Goal: Check status

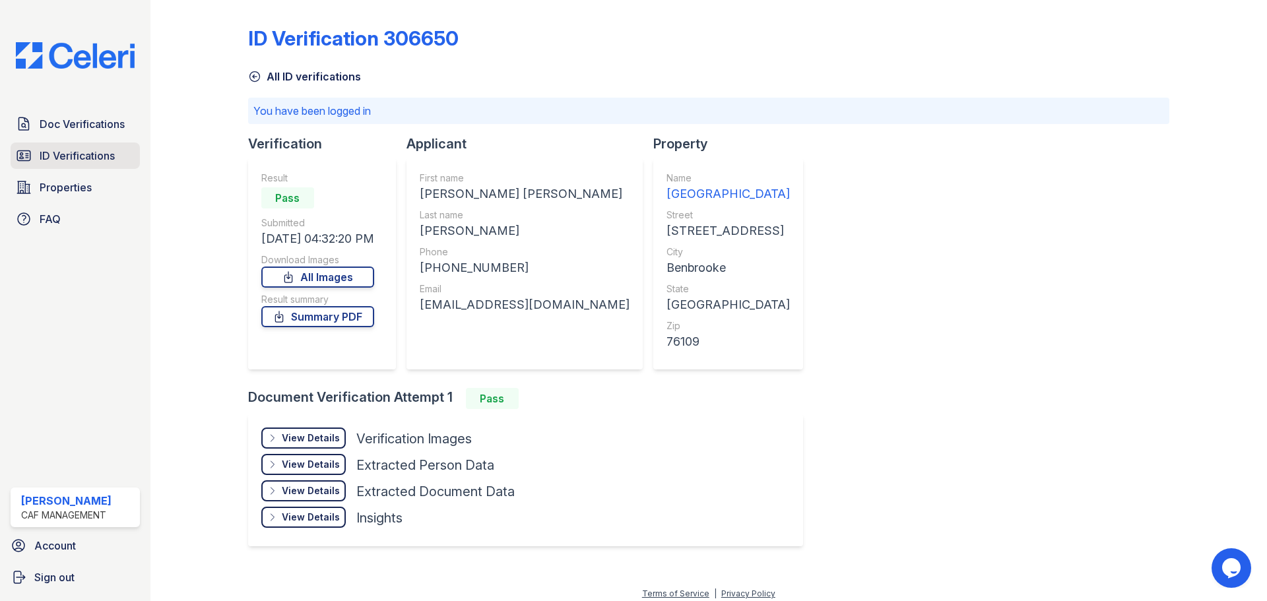
click at [69, 160] on span "ID Verifications" at bounding box center [77, 156] width 75 height 16
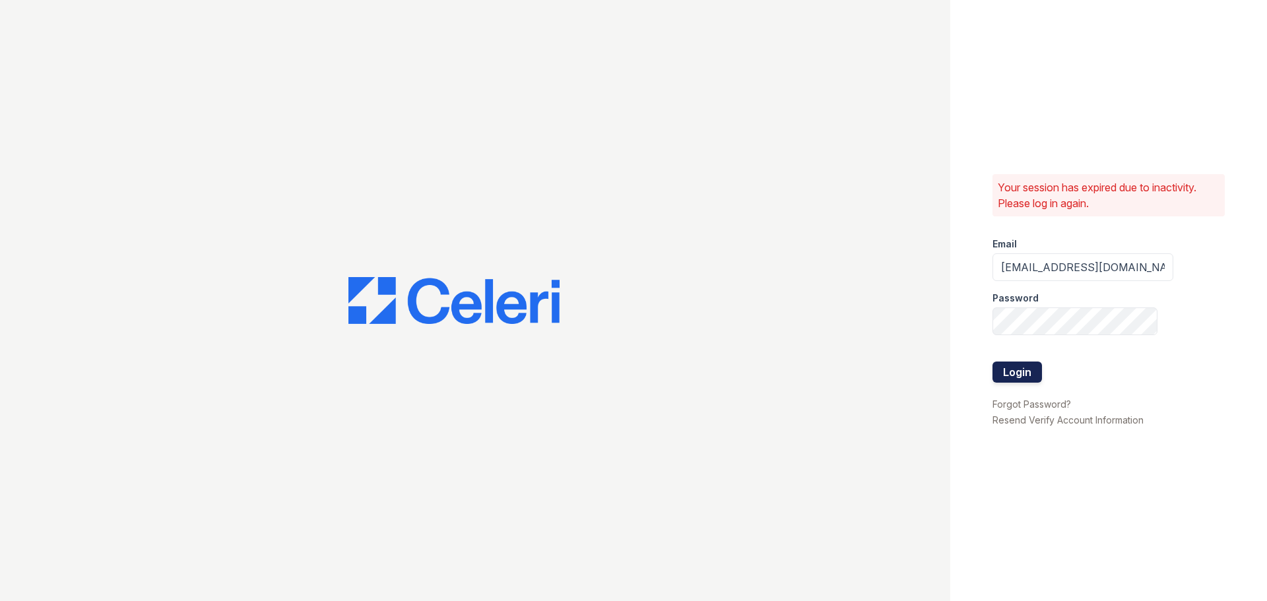
click at [632, 366] on button "Login" at bounding box center [1018, 372] width 50 height 21
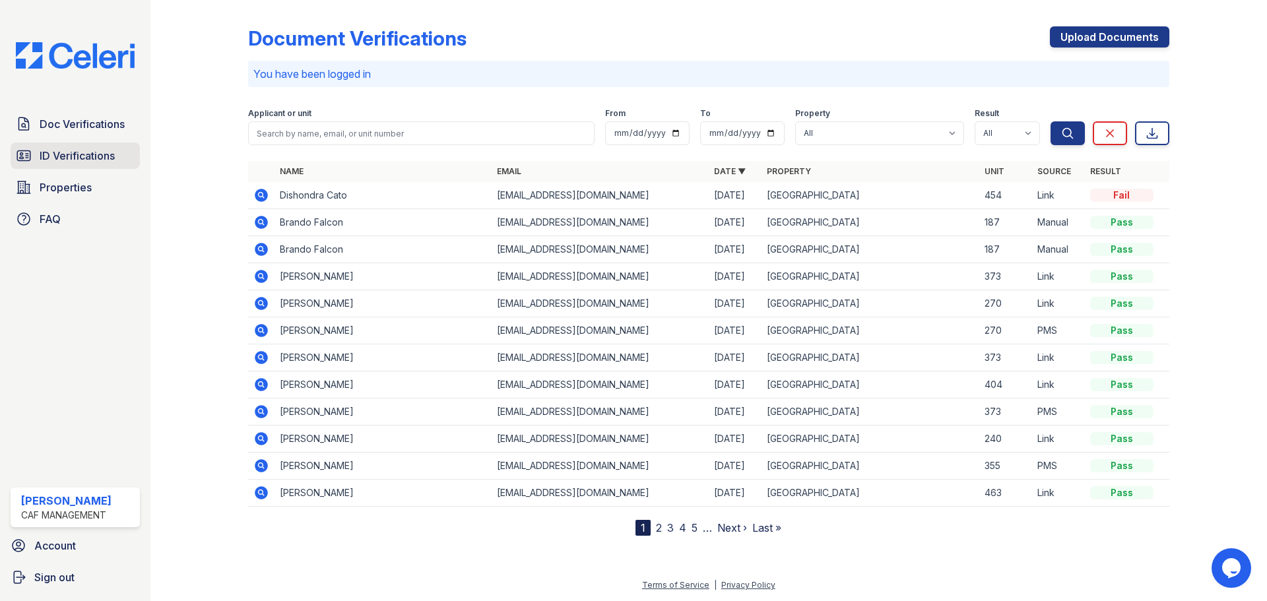
click at [50, 152] on span "ID Verifications" at bounding box center [77, 156] width 75 height 16
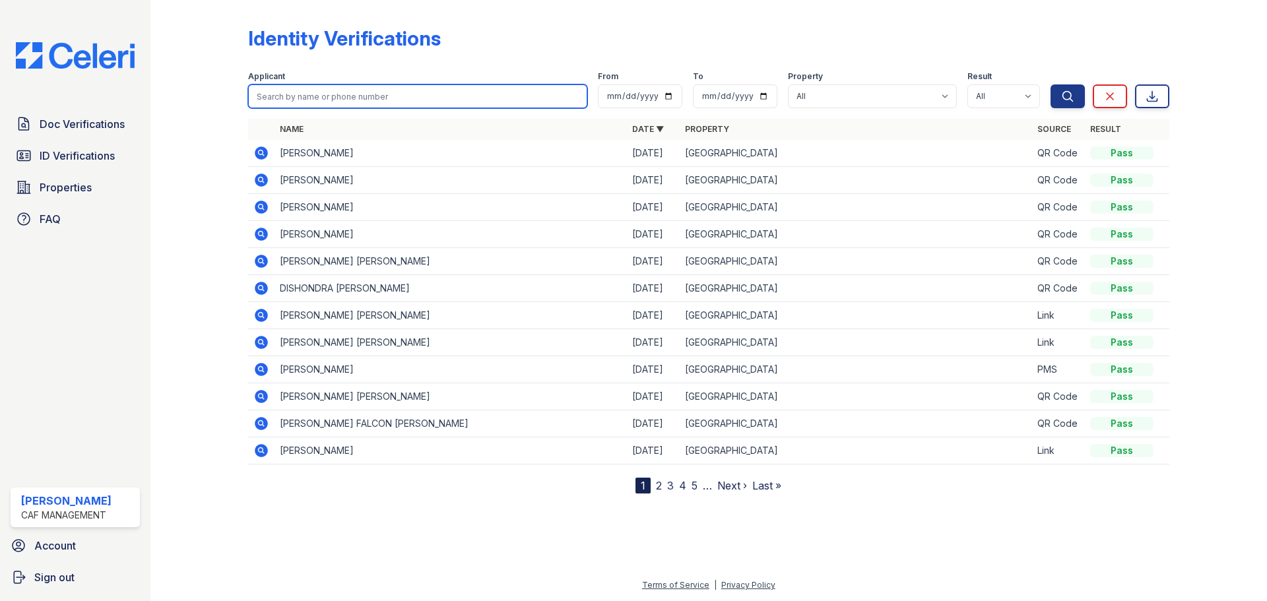
click at [364, 100] on input "search" at bounding box center [417, 96] width 339 height 24
type input "[PERSON_NAME]"
click at [1051, 84] on button "Search" at bounding box center [1068, 96] width 34 height 24
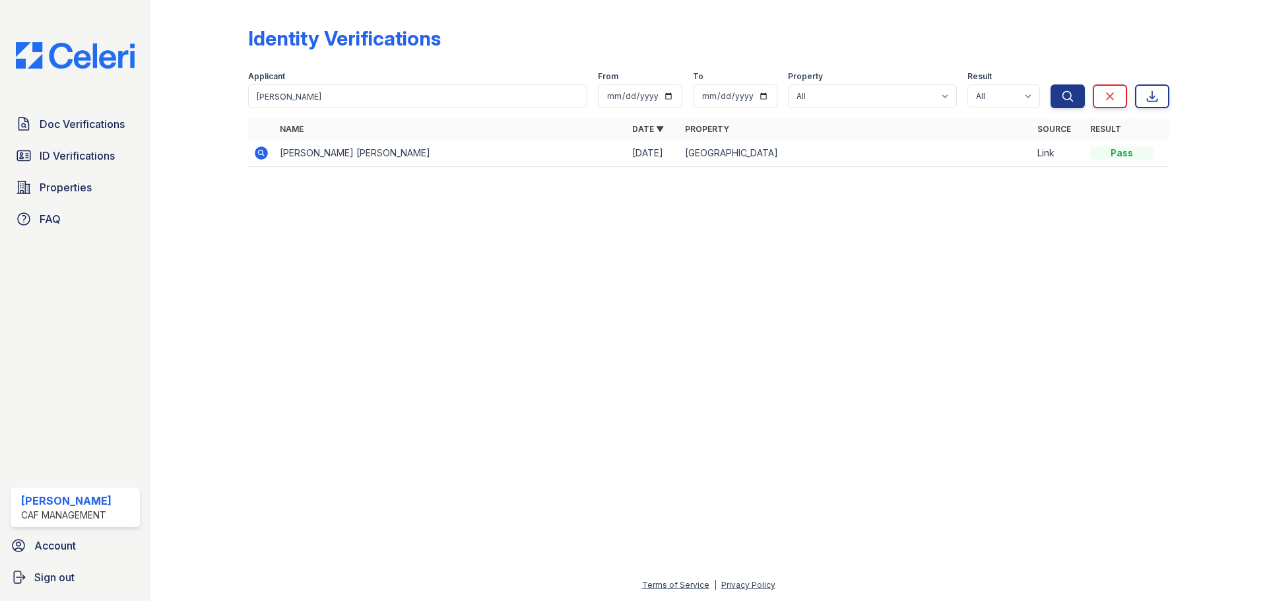
click at [259, 150] on icon at bounding box center [261, 153] width 16 height 16
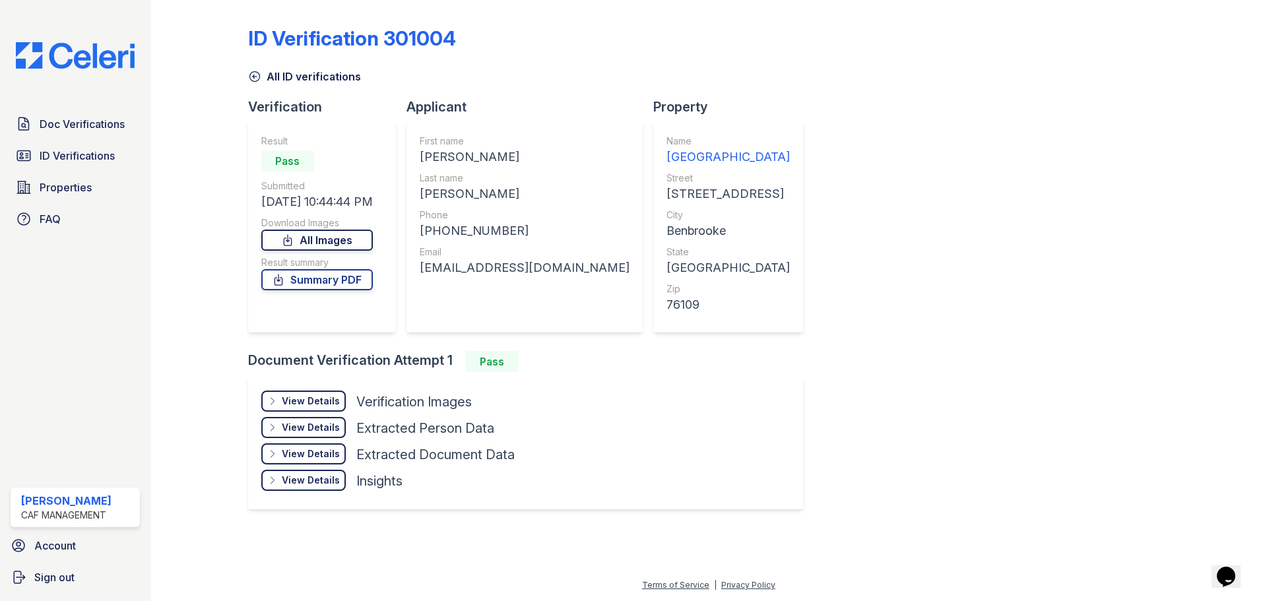
click at [316, 241] on link "All Images" at bounding box center [317, 240] width 112 height 21
